Goal: Information Seeking & Learning: Learn about a topic

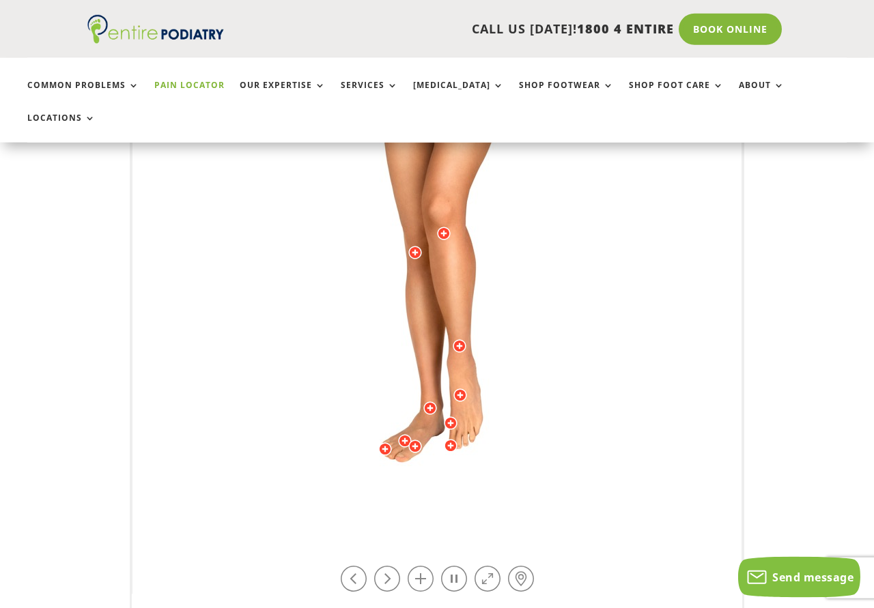
scroll to position [348, 0]
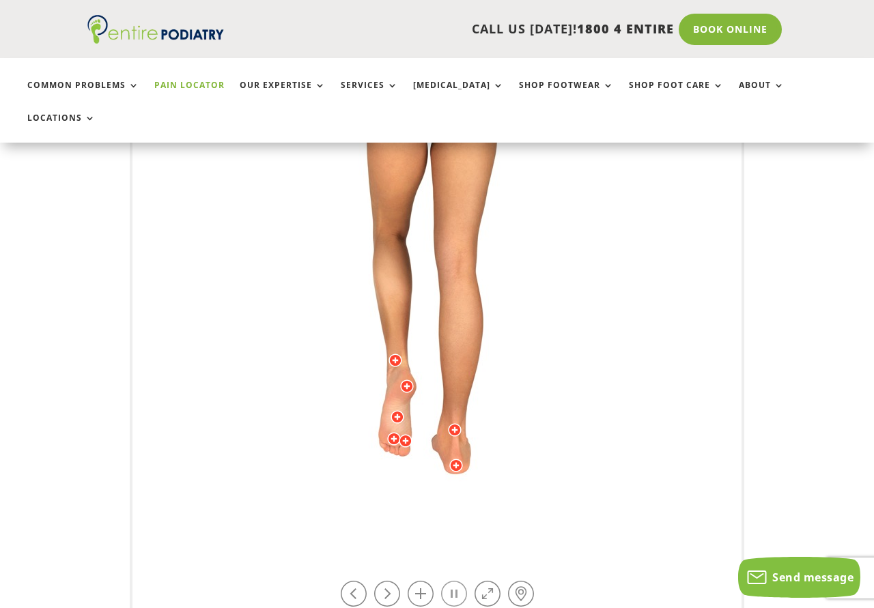
click at [447, 581] on link at bounding box center [454, 594] width 26 height 26
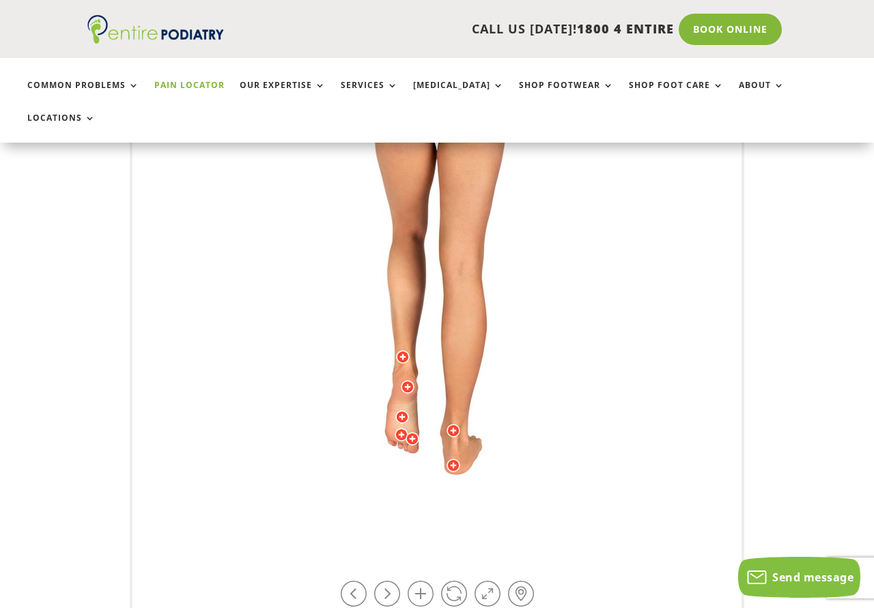
click at [406, 350] on div at bounding box center [403, 357] width 14 height 14
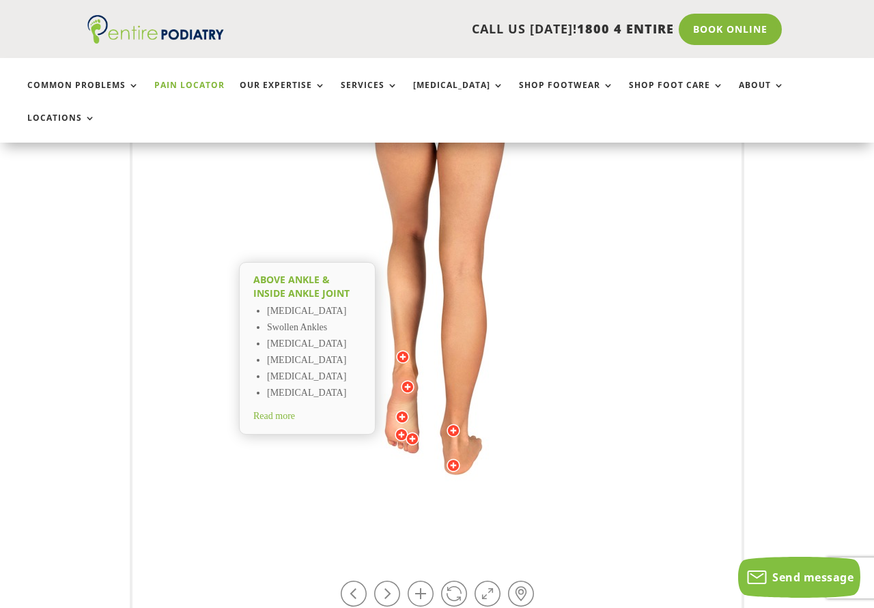
click at [283, 411] on span "Read more" at bounding box center [274, 416] width 42 height 10
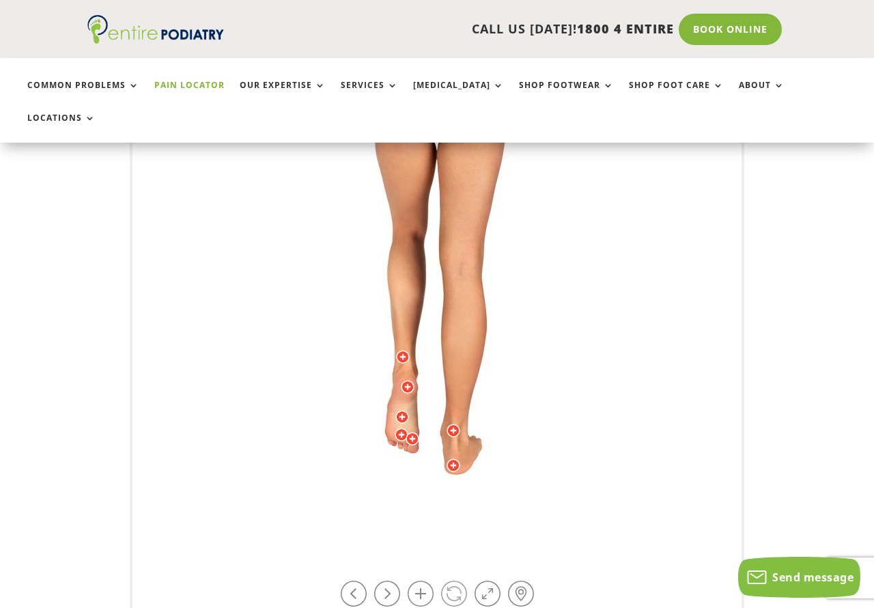
click at [453, 581] on link at bounding box center [454, 594] width 26 height 26
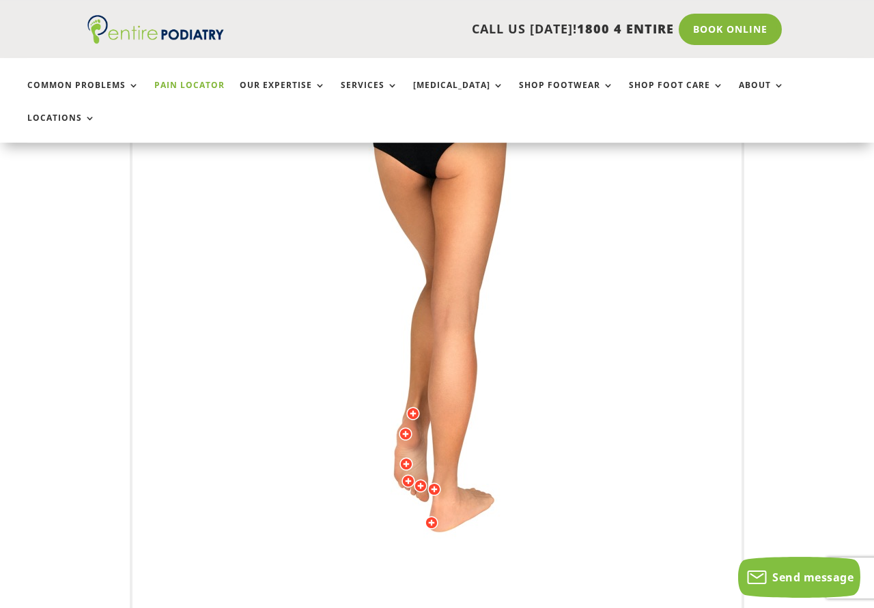
scroll to position [209, 0]
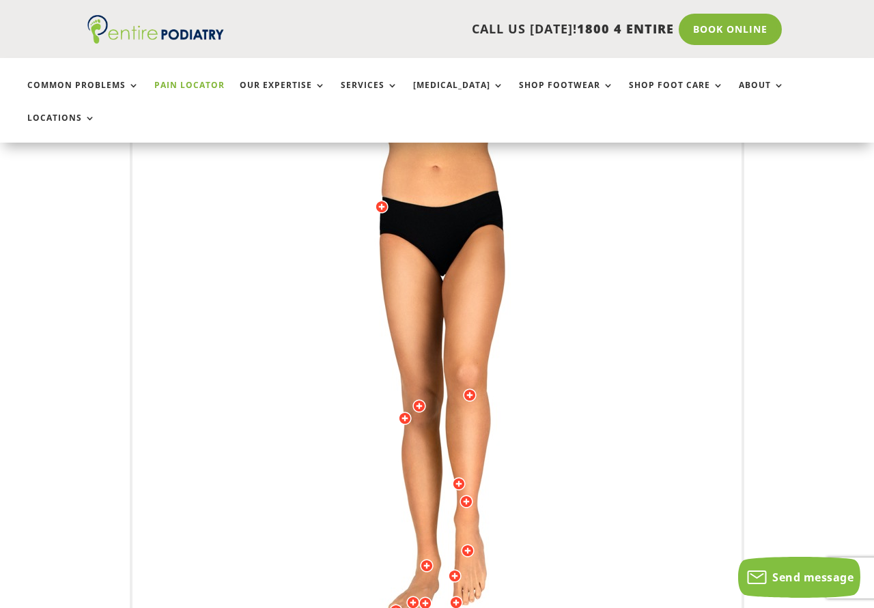
click at [503, 363] on img at bounding box center [437, 413] width 377 height 546
click at [405, 412] on div at bounding box center [405, 419] width 14 height 14
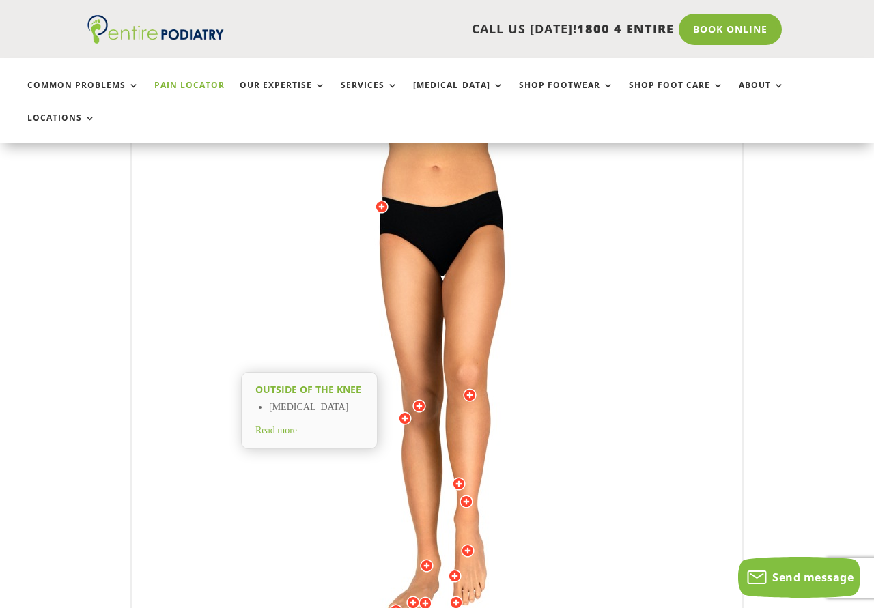
click at [277, 425] on span "Read more" at bounding box center [276, 430] width 42 height 10
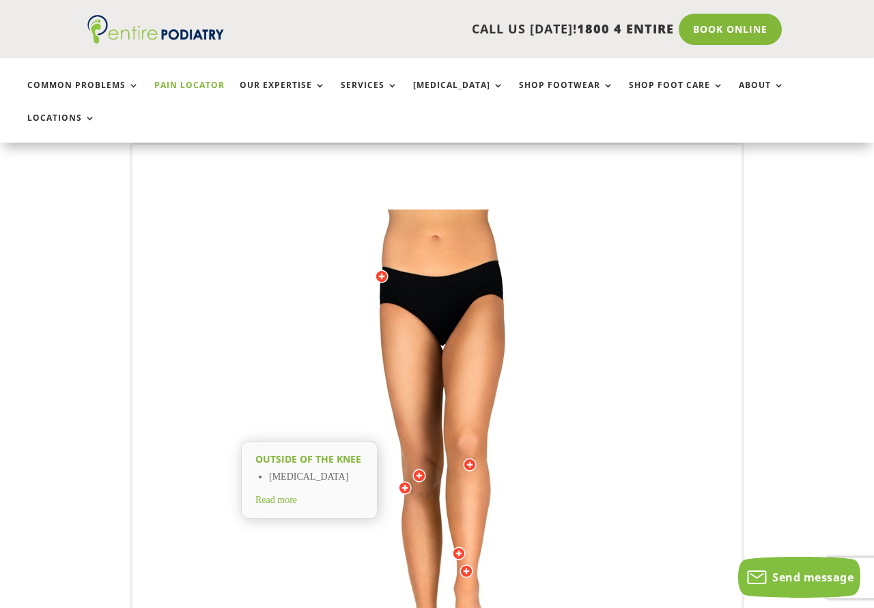
scroll to position [70, 0]
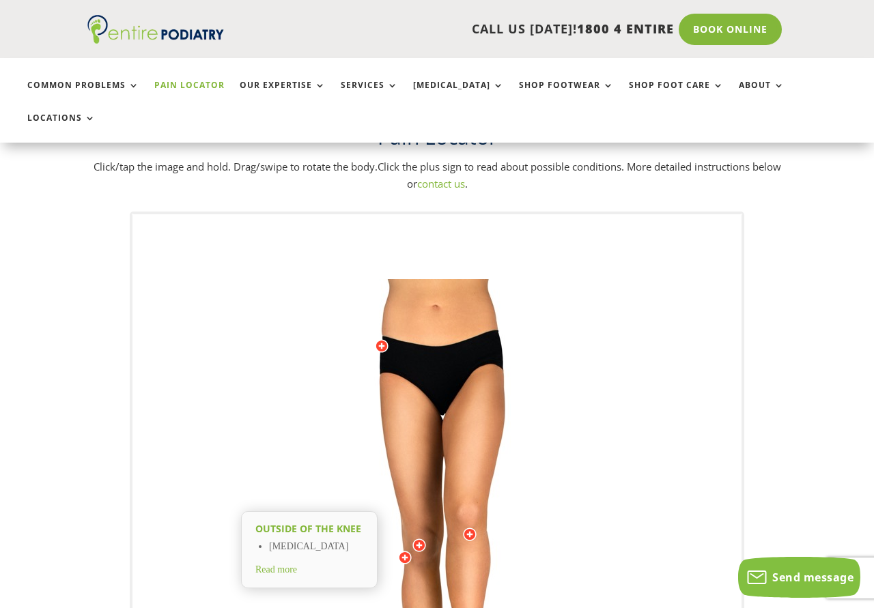
click at [381, 339] on div at bounding box center [382, 346] width 14 height 14
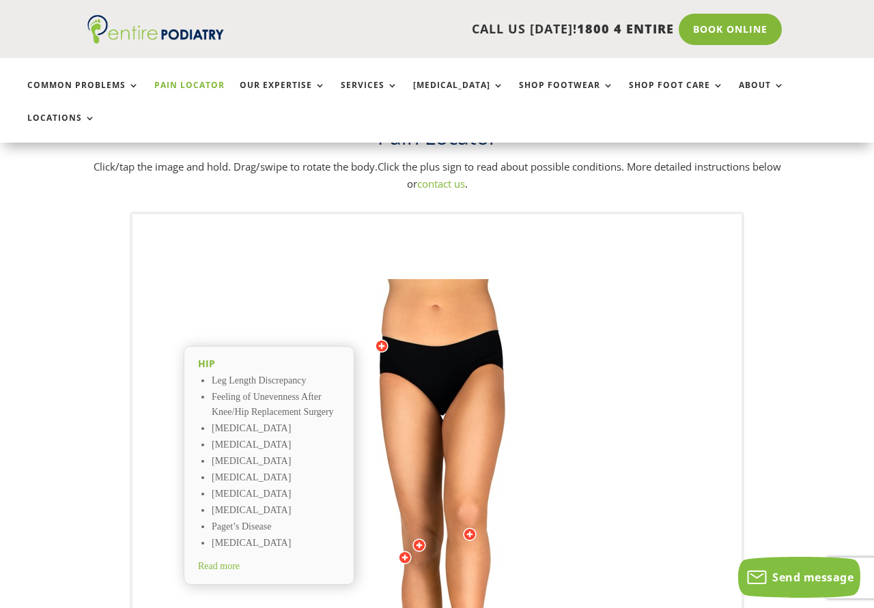
click at [226, 561] on span "Read more" at bounding box center [219, 566] width 42 height 10
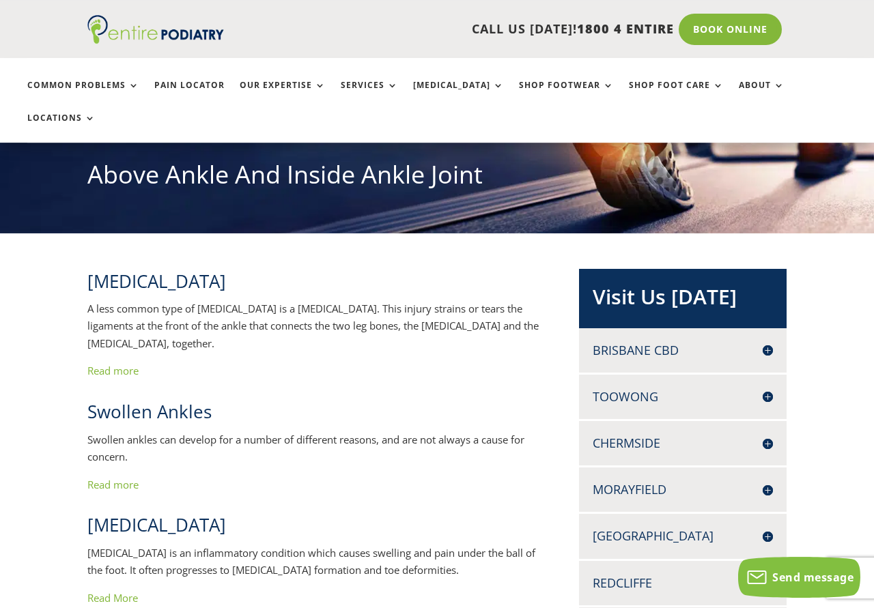
scroll to position [209, 0]
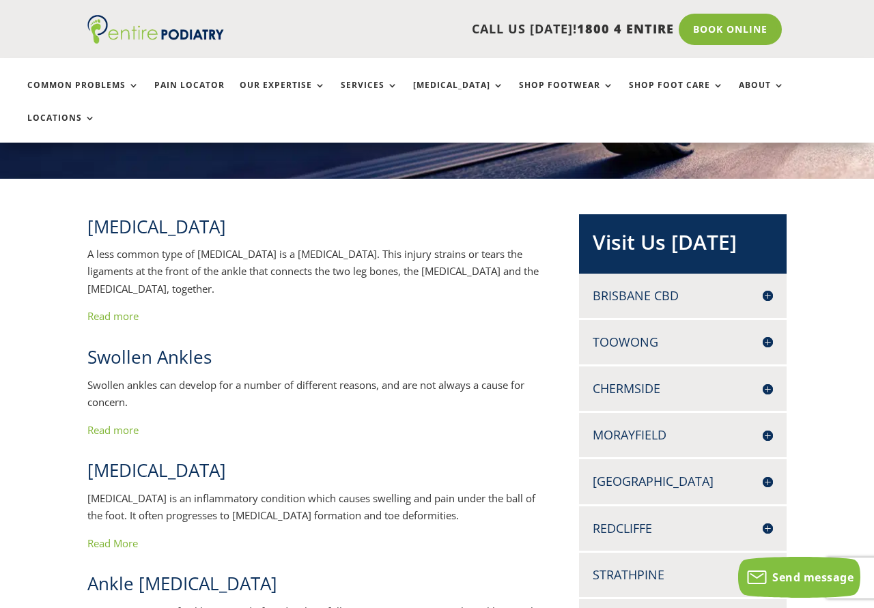
click at [121, 309] on link "Read more" at bounding box center [112, 316] width 51 height 14
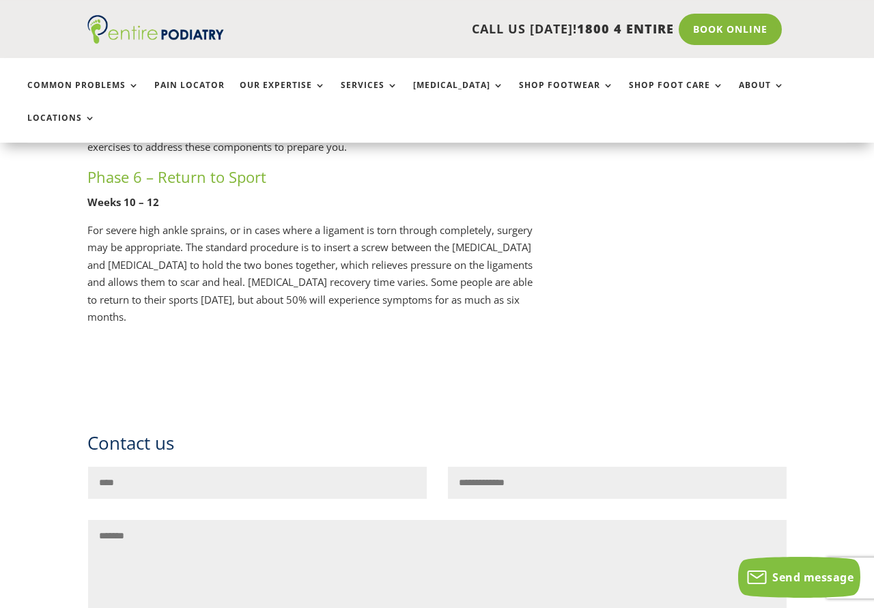
scroll to position [3134, 0]
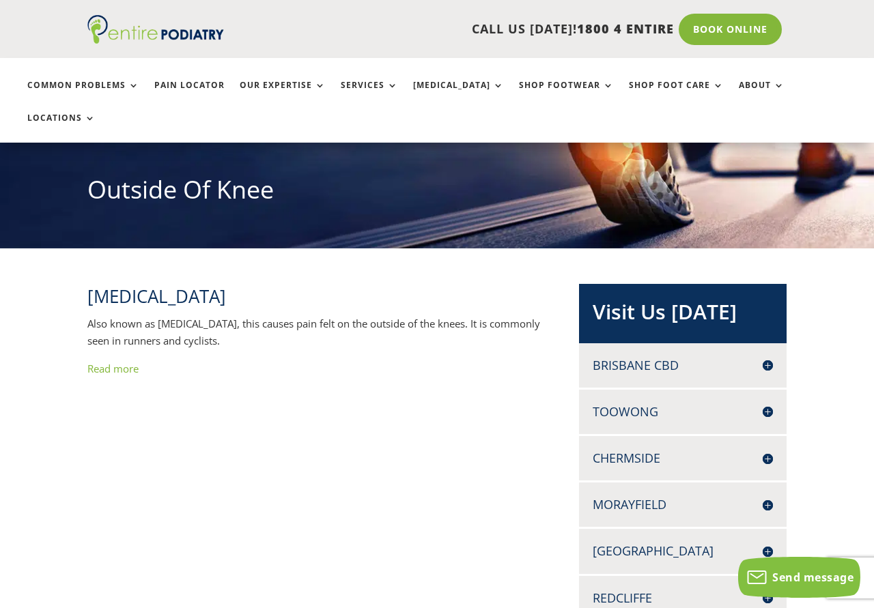
scroll to position [209, 0]
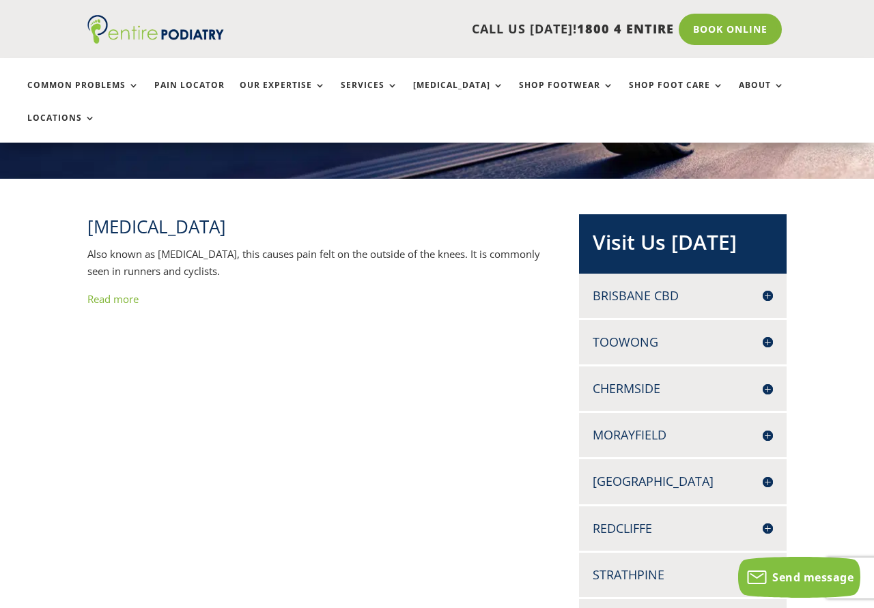
click at [115, 292] on link "Read more" at bounding box center [112, 299] width 51 height 14
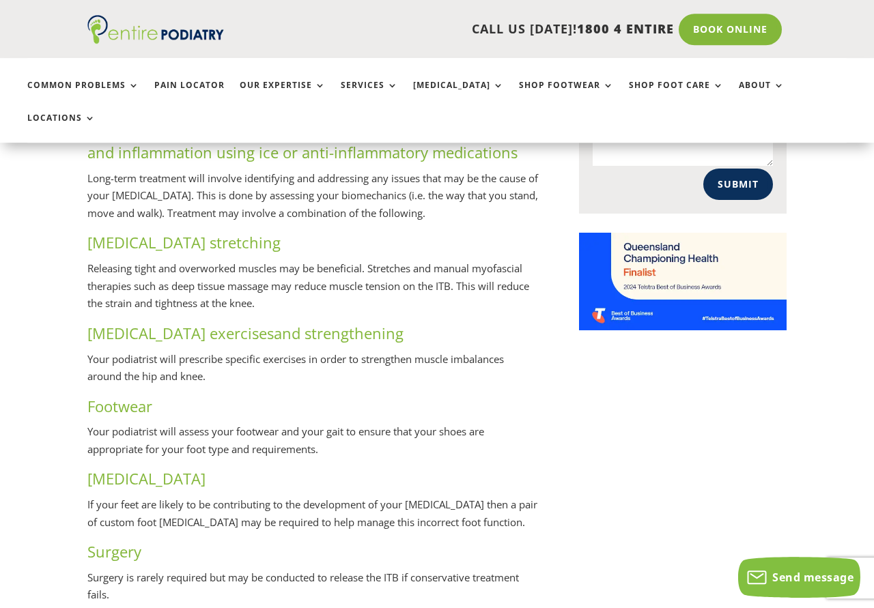
scroll to position [1114, 0]
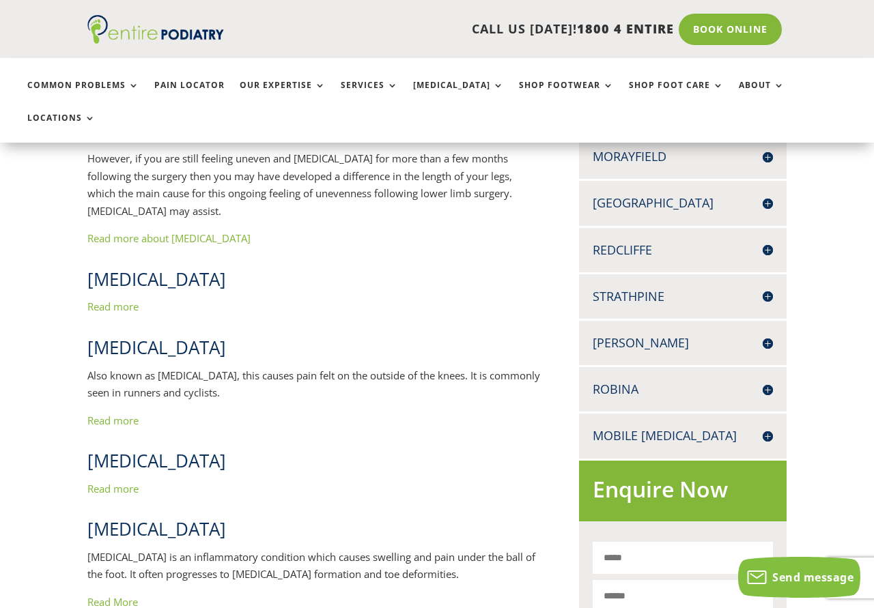
scroll to position [557, 0]
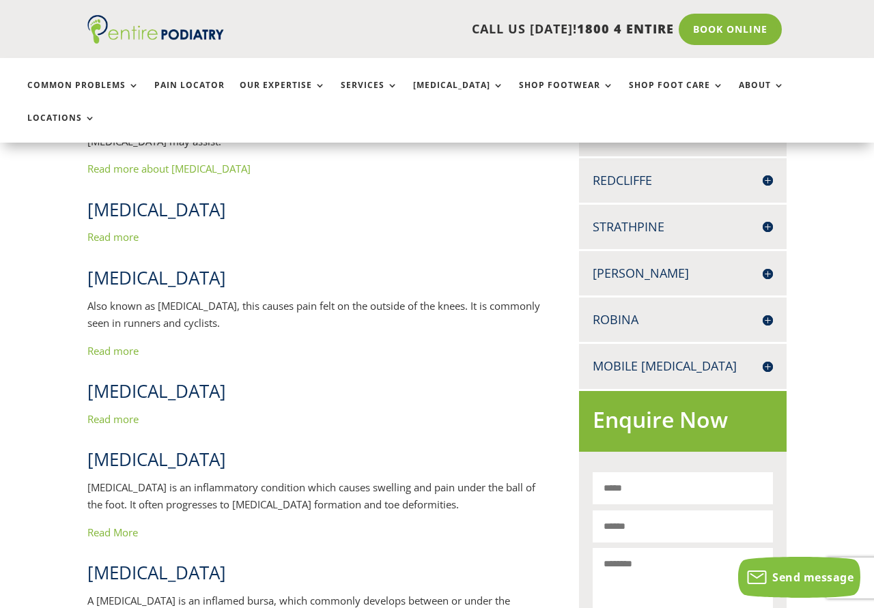
click at [123, 526] on link "Read More" at bounding box center [112, 533] width 51 height 14
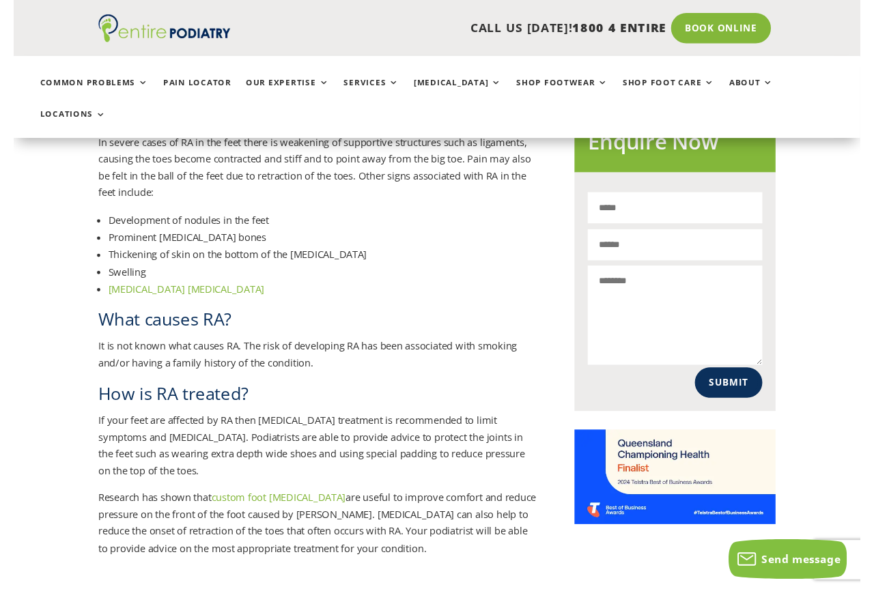
scroll to position [836, 0]
